Goal: Information Seeking & Learning: Learn about a topic

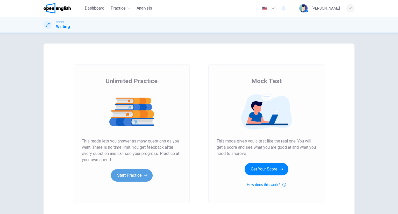
click at [145, 174] on icon "button" at bounding box center [146, 175] width 4 height 2
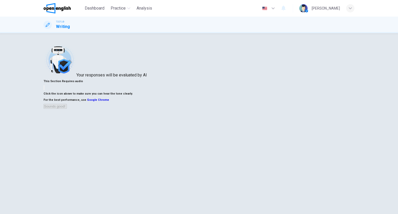
click at [45, 90] on button "button" at bounding box center [43, 87] width 1 height 5
click at [67, 109] on button "Sounds good!" at bounding box center [54, 106] width 23 height 5
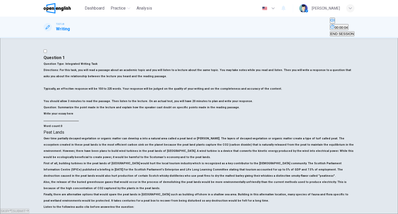
click at [58, 3] on img at bounding box center [56, 8] width 27 height 10
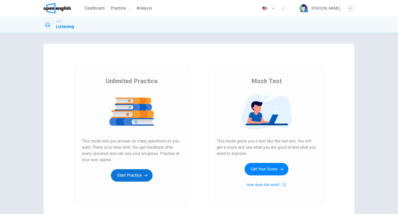
click at [133, 177] on button "Start Practice" at bounding box center [132, 175] width 42 height 12
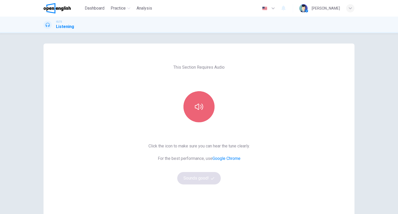
click at [209, 110] on button "button" at bounding box center [198, 106] width 31 height 31
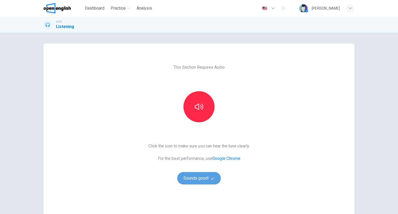
click at [201, 181] on button "Sounds good!" at bounding box center [198, 178] width 43 height 12
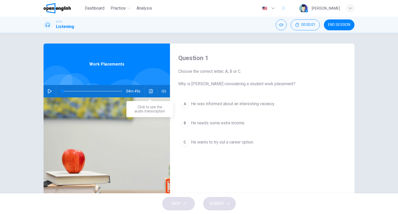
click at [151, 93] on button "Click to see the audio transcription" at bounding box center [151, 91] width 8 height 12
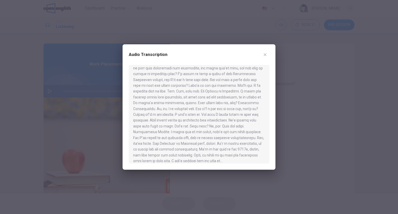
scroll to position [229, 0]
click at [334, 30] on div at bounding box center [199, 107] width 398 height 214
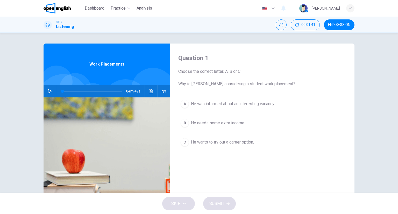
click at [198, 109] on button "A He was informed about an interesting vacancy." at bounding box center [262, 103] width 168 height 13
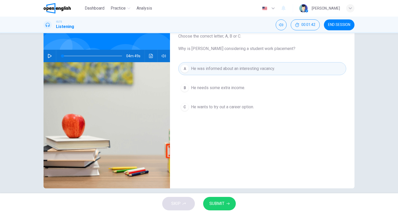
scroll to position [41, 0]
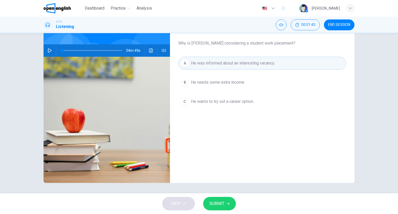
click at [220, 210] on button "SUBMIT" at bounding box center [219, 203] width 33 height 13
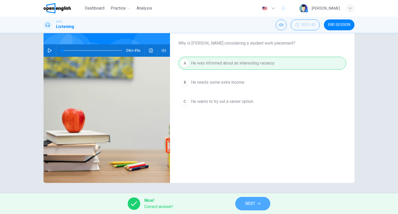
click at [264, 199] on button "NEXT" at bounding box center [252, 203] width 35 height 13
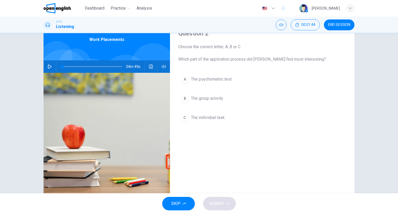
scroll to position [0, 0]
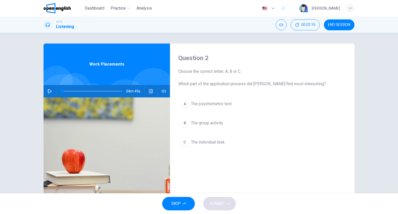
click at [210, 107] on button "A The psychometric test." at bounding box center [262, 103] width 168 height 13
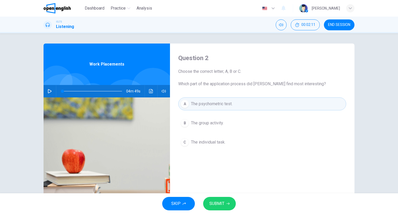
click at [228, 196] on div "SKIP SUBMIT" at bounding box center [199, 203] width 398 height 21
click at [228, 197] on button "SUBMIT" at bounding box center [219, 203] width 33 height 13
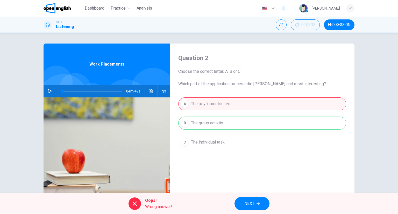
click at [239, 202] on button "NEXT" at bounding box center [251, 203] width 35 height 13
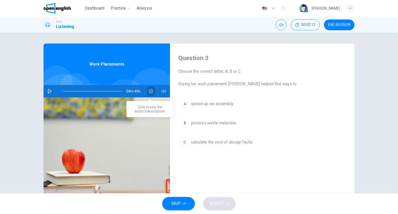
click at [148, 88] on button "Click to see the audio transcription" at bounding box center [151, 91] width 8 height 12
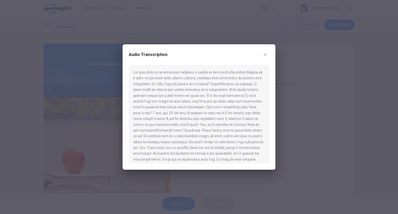
click at [293, 52] on div at bounding box center [199, 107] width 398 height 214
